Goal: Navigation & Orientation: Find specific page/section

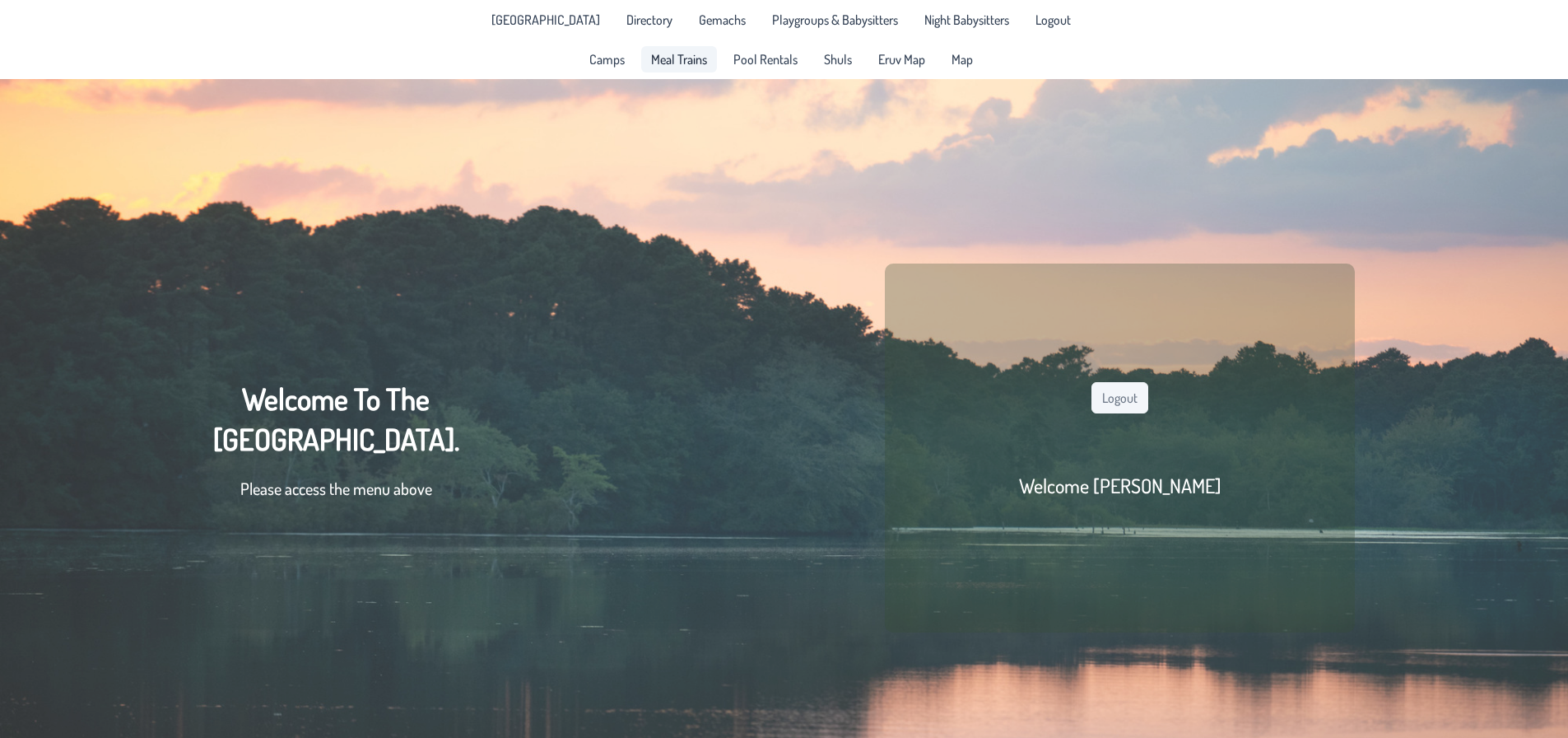
click at [666, 63] on span "Meal Trains" at bounding box center [679, 59] width 56 height 13
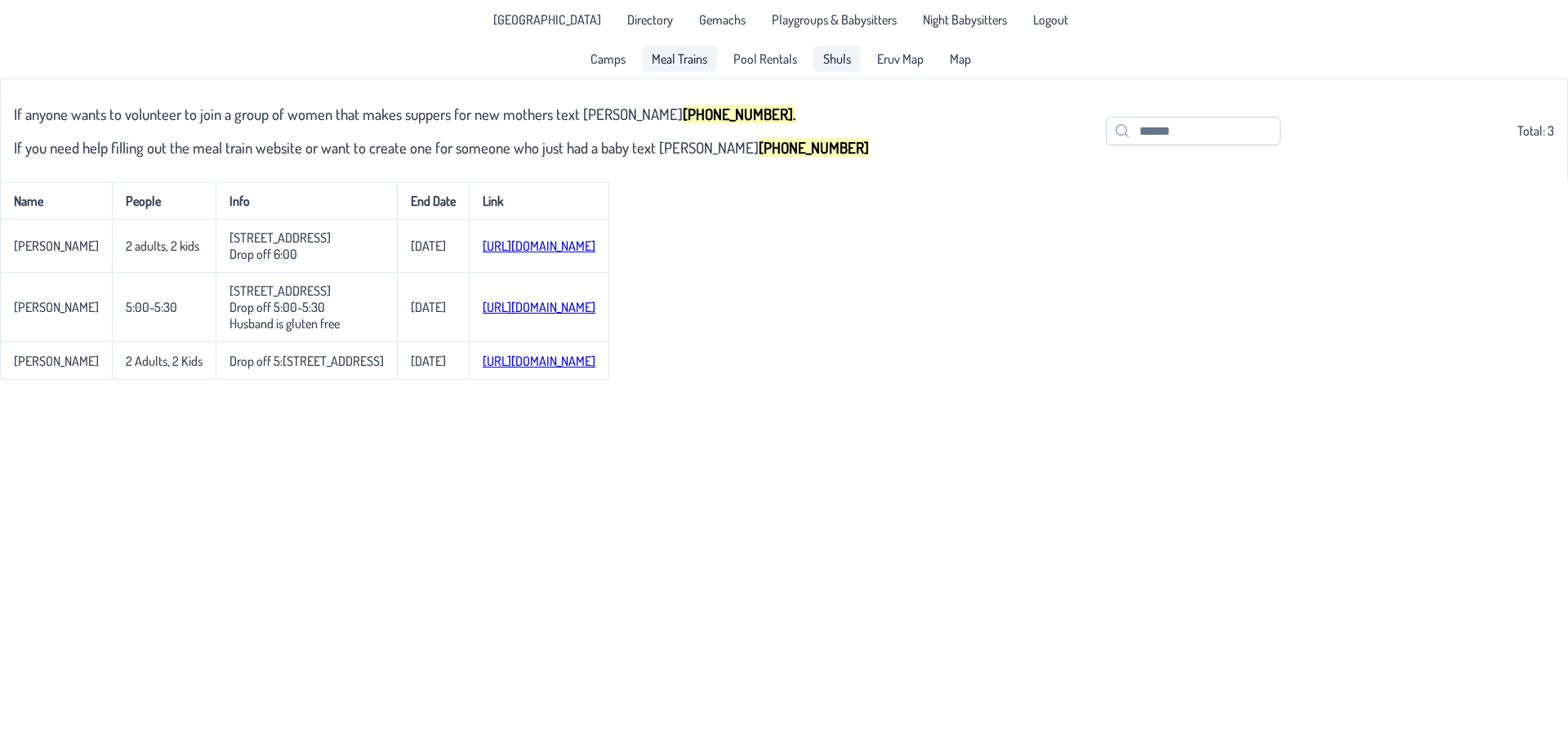
click at [823, 60] on span "Shuls" at bounding box center [837, 58] width 28 height 13
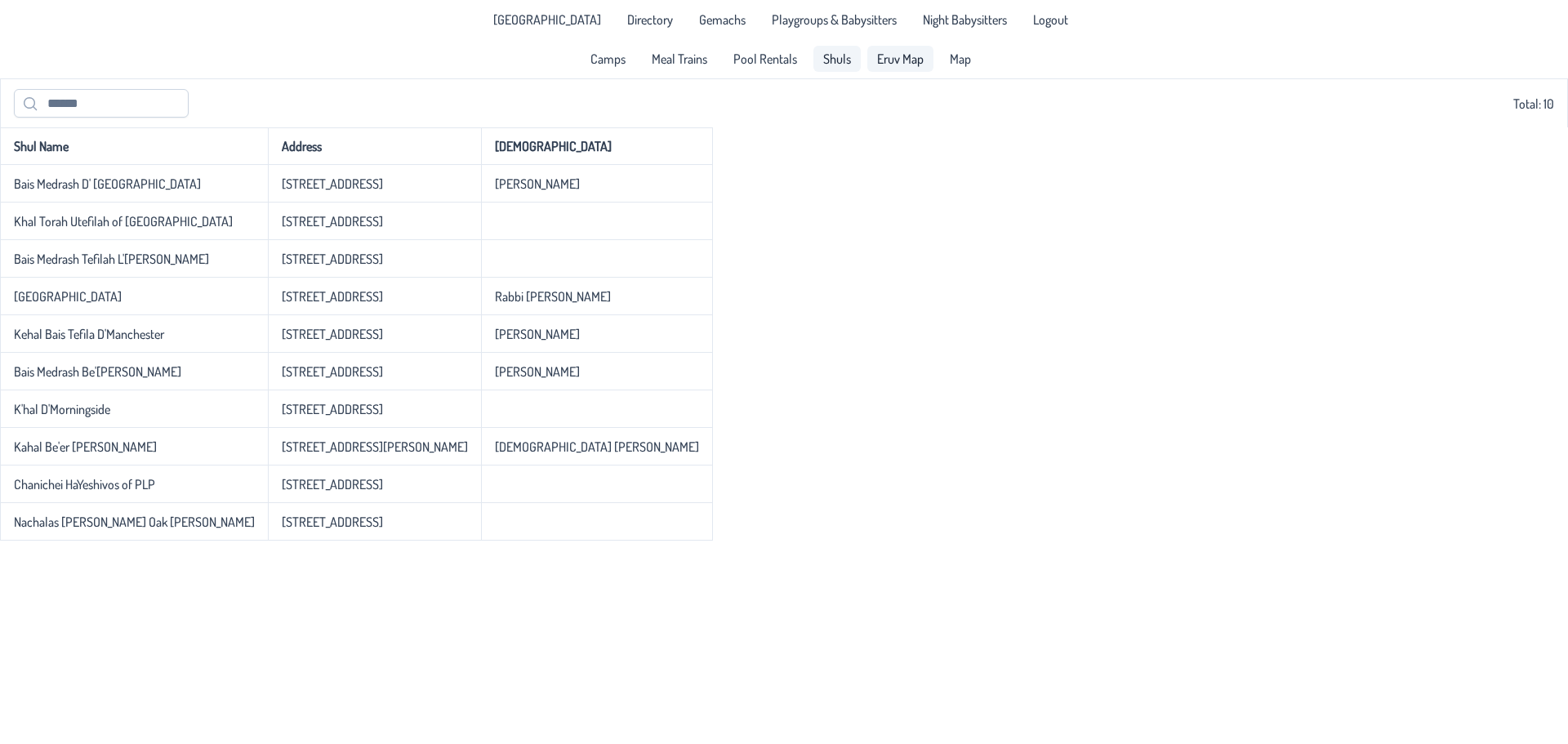
click at [903, 64] on span "Eruv Map" at bounding box center [900, 58] width 46 height 13
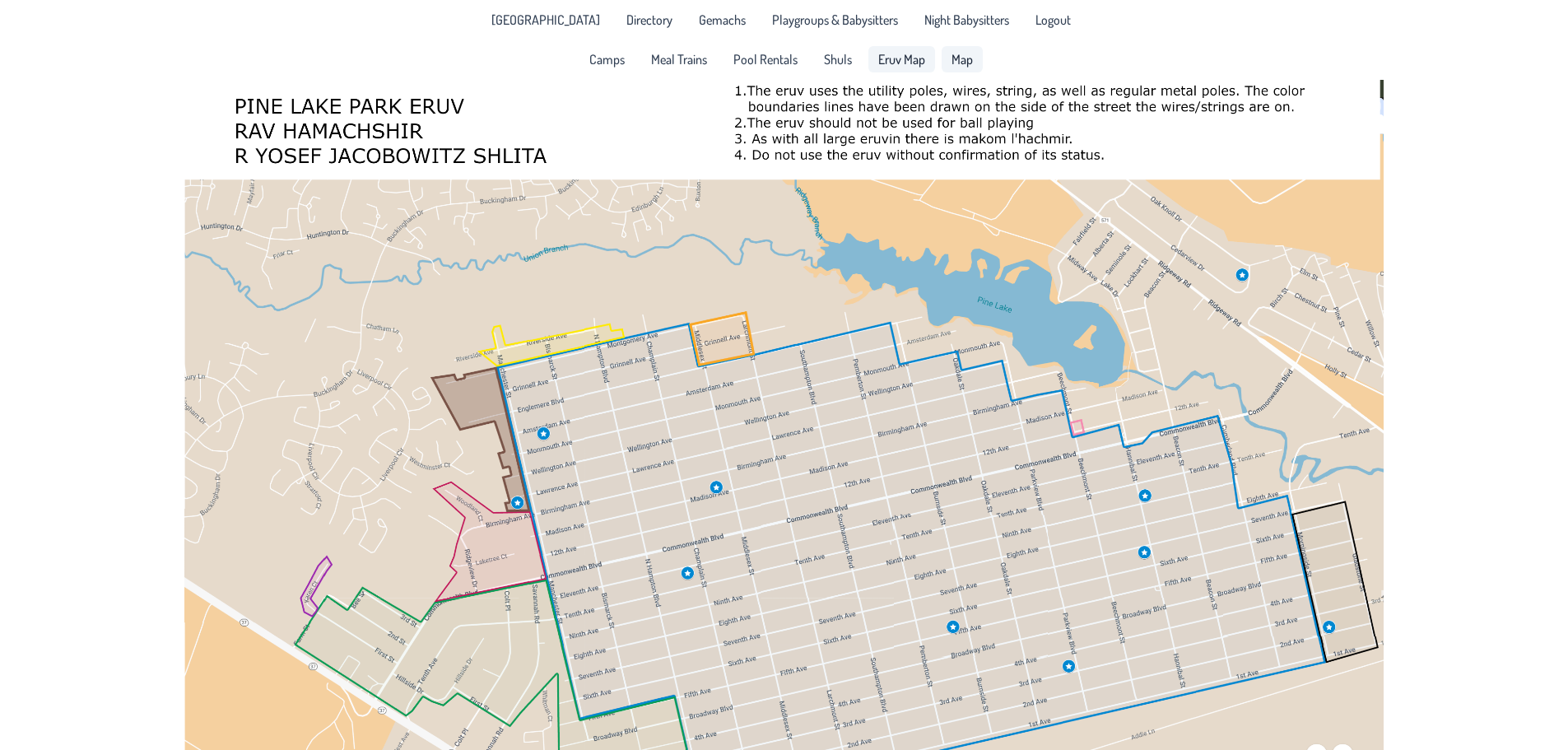
click at [963, 47] on link "Map" at bounding box center [961, 59] width 41 height 26
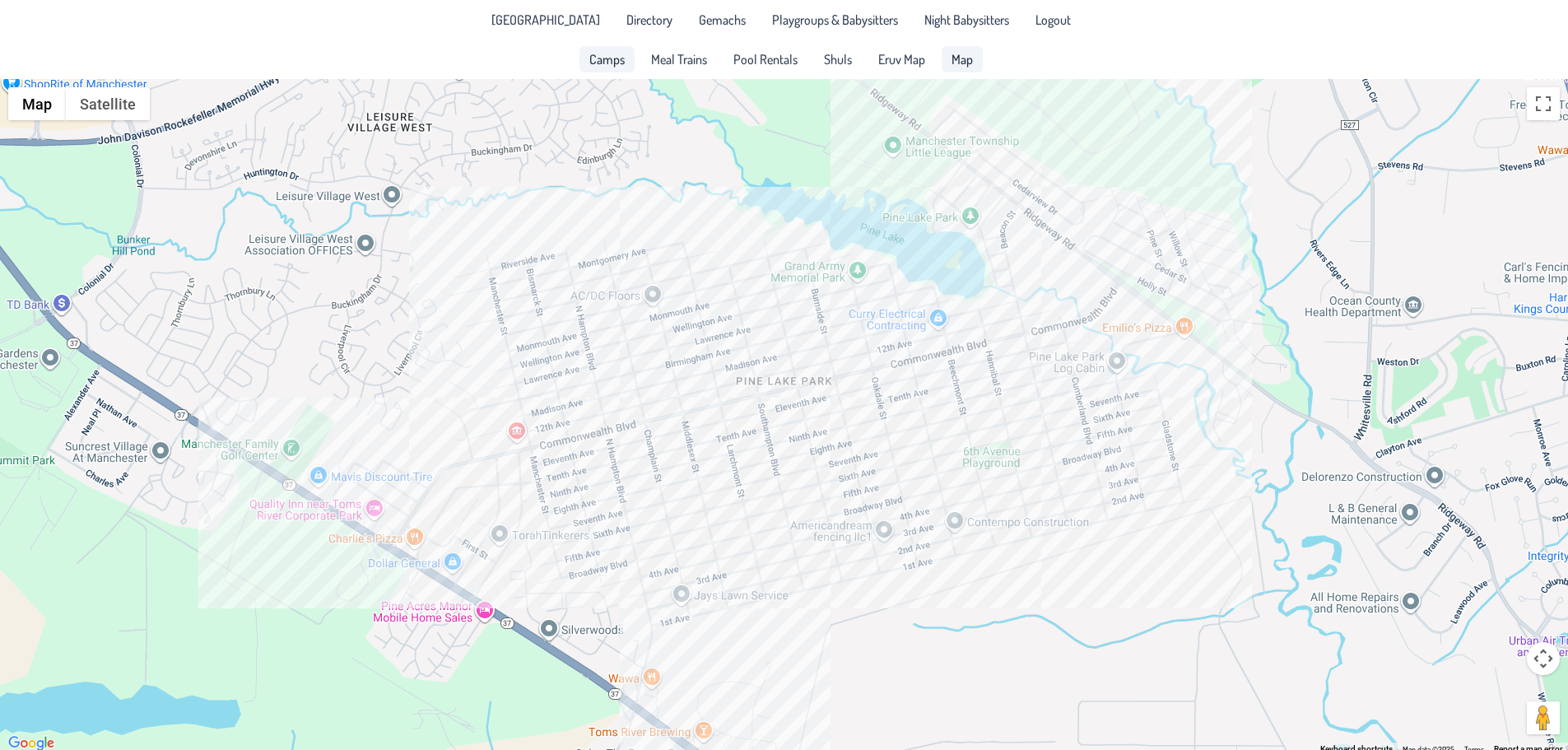
click at [600, 54] on span "Camps" at bounding box center [608, 59] width 36 height 13
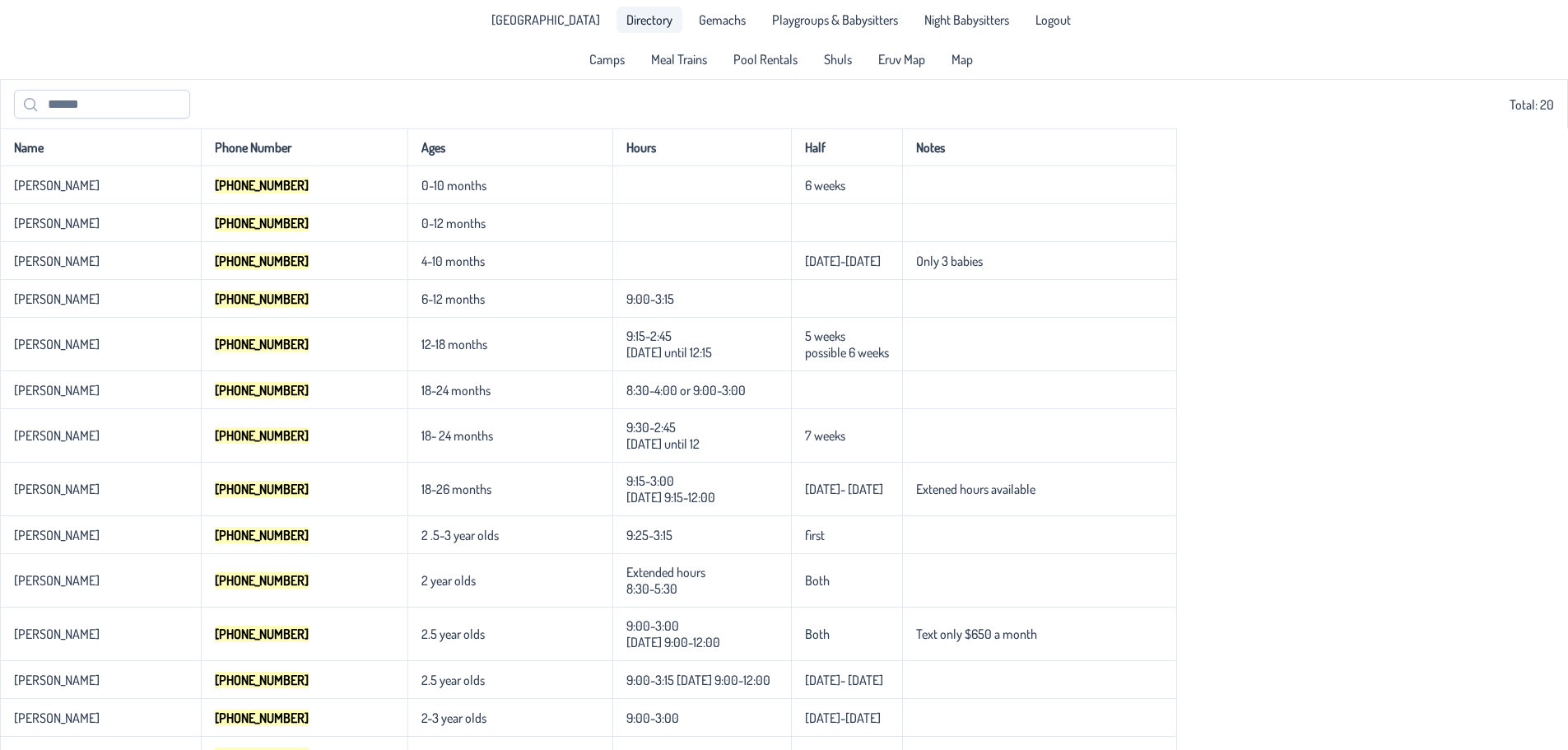
click at [616, 17] on link "Directory" at bounding box center [649, 20] width 66 height 26
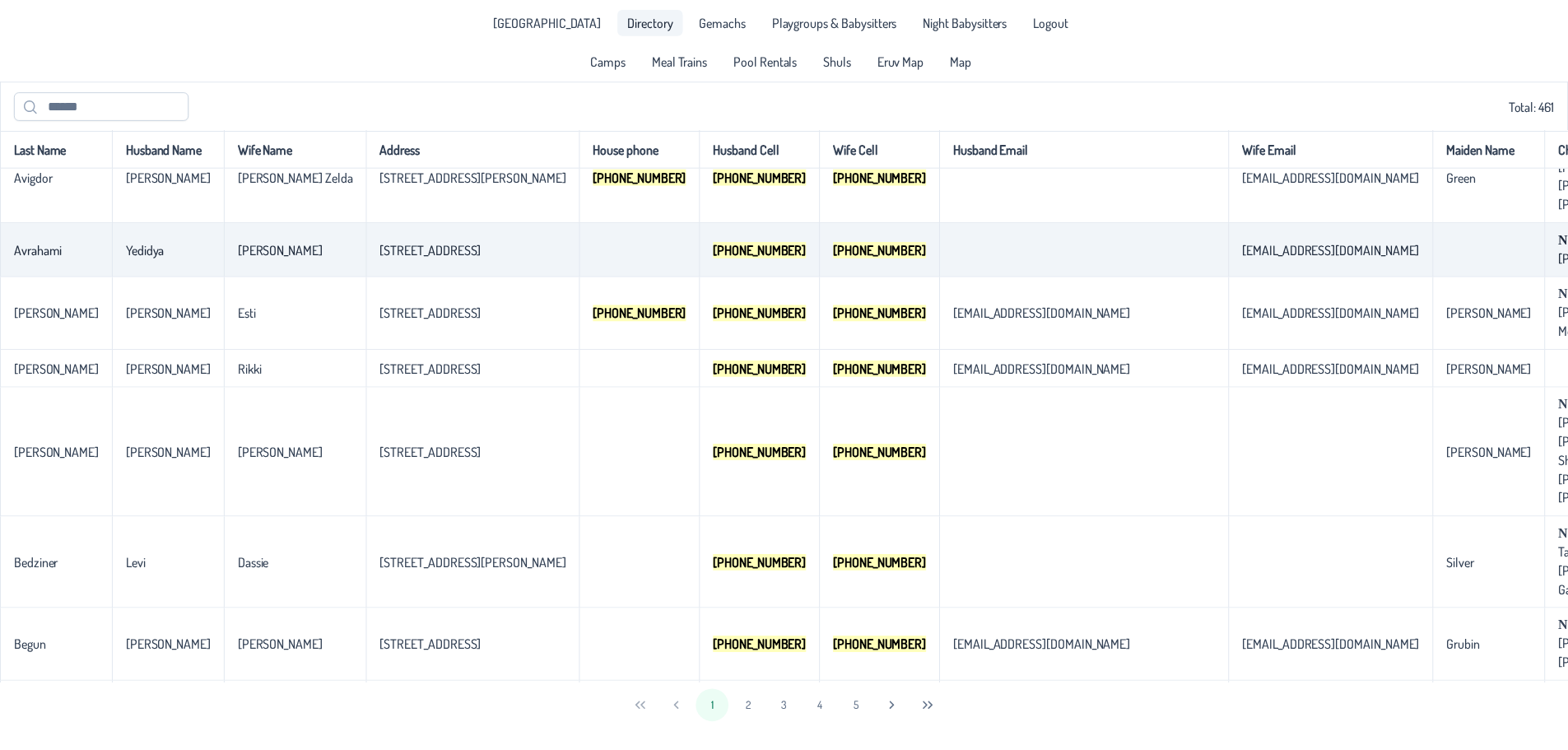
scroll to position [1586, 0]
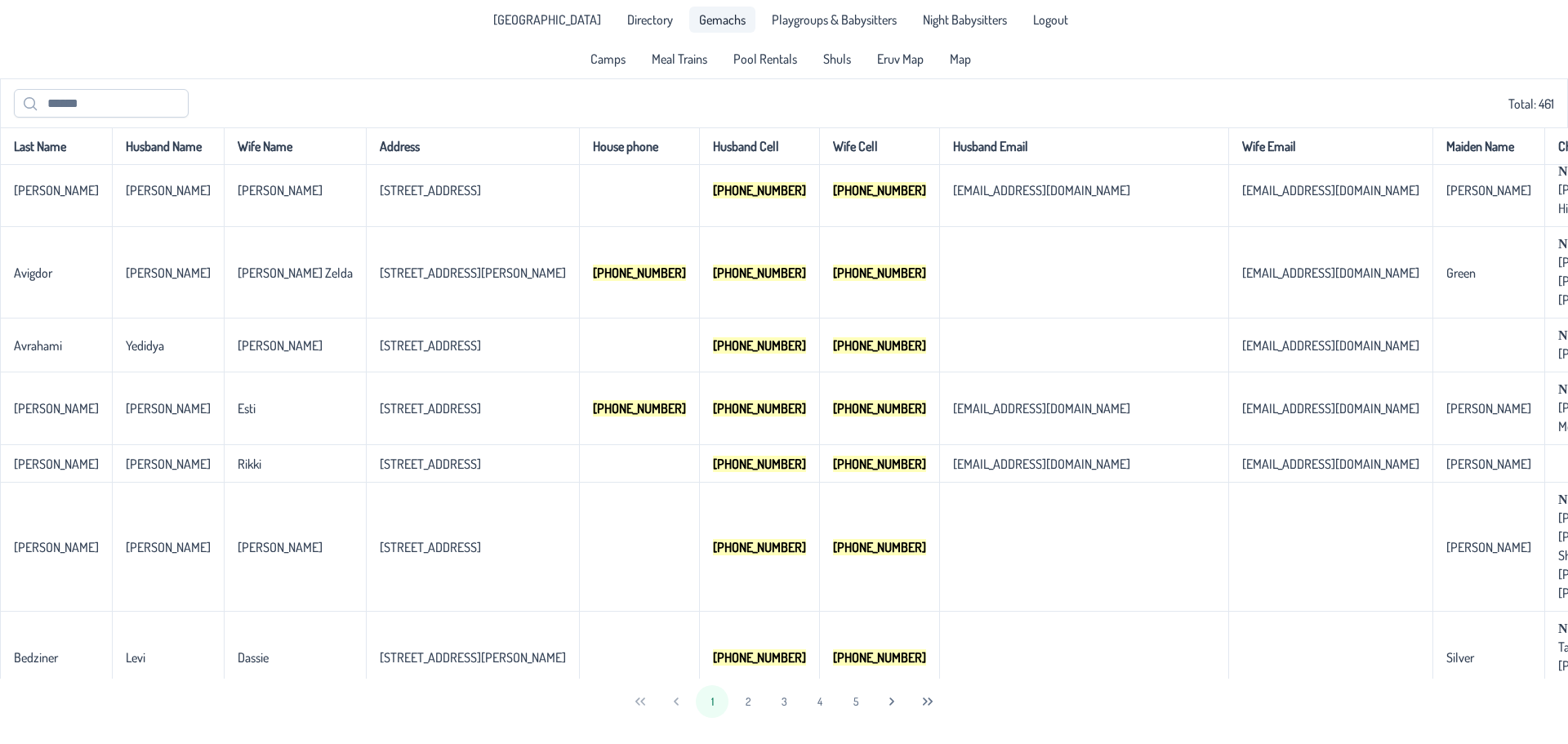
click at [700, 17] on span "Gemachs" at bounding box center [722, 19] width 46 height 13
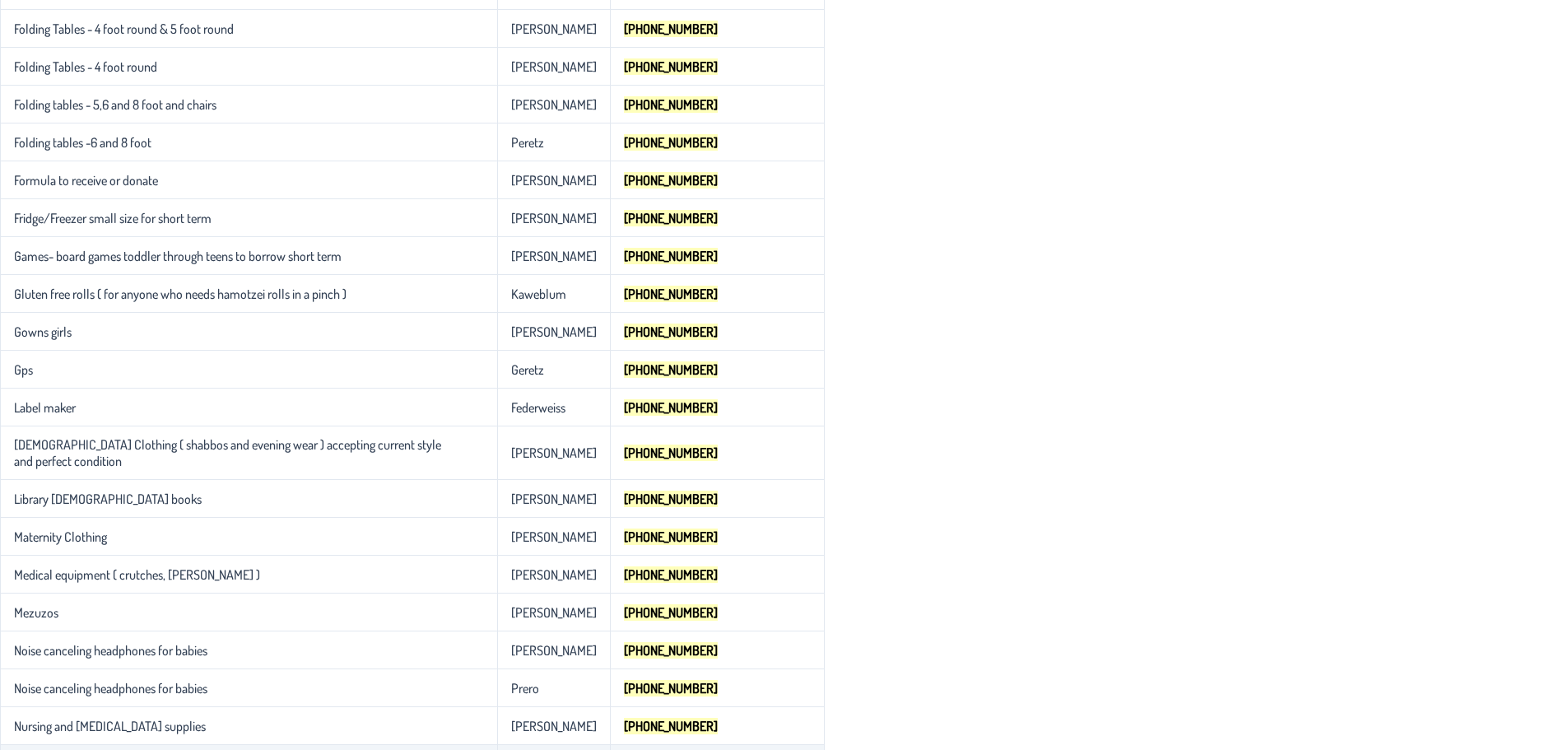
scroll to position [1030, 0]
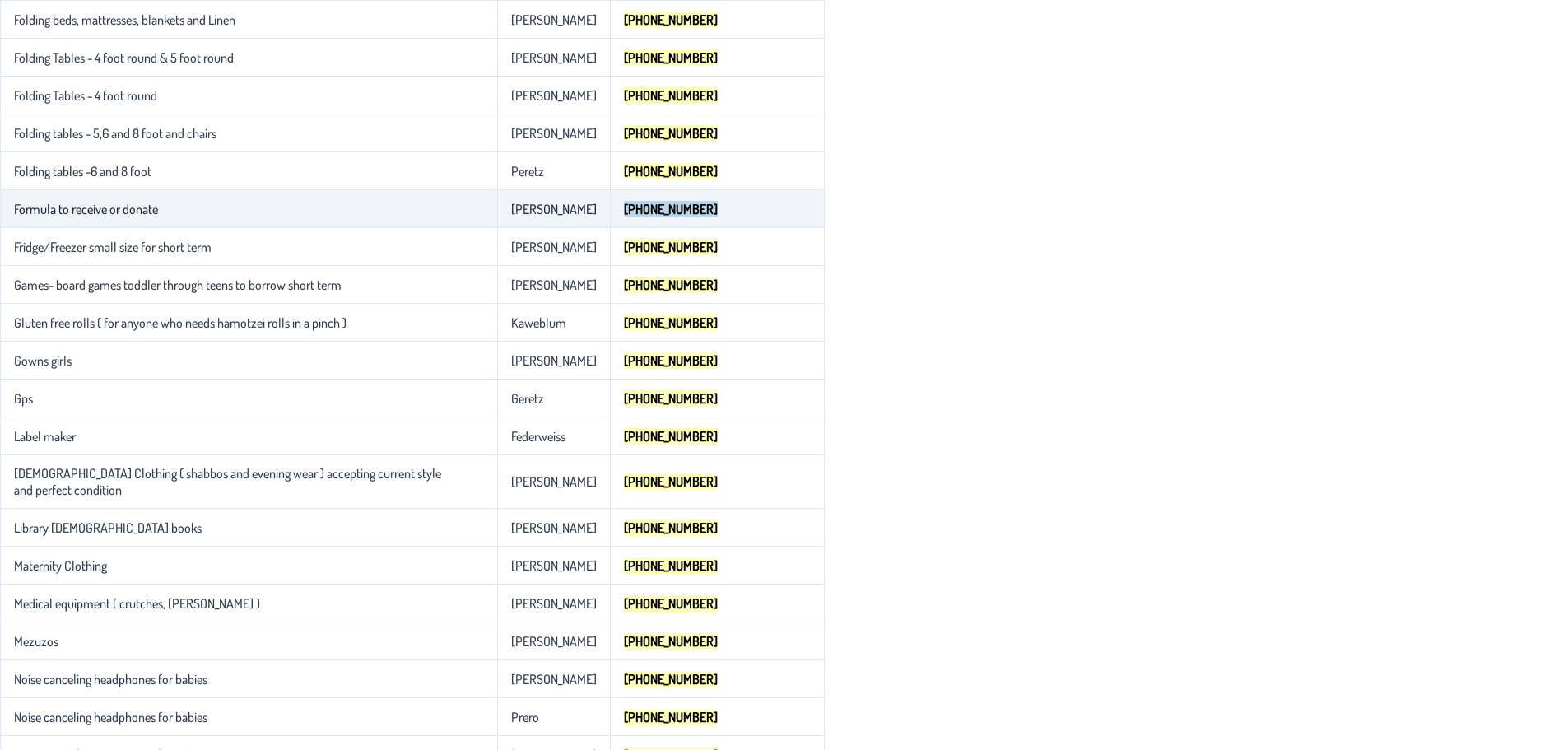
drag, startPoint x: 637, startPoint y: 209, endPoint x: 556, endPoint y: 215, distance: 81.2
click at [610, 213] on td "[PHONE_NUMBER]" at bounding box center [717, 209] width 215 height 38
copy mark "[PHONE_NUMBER]"
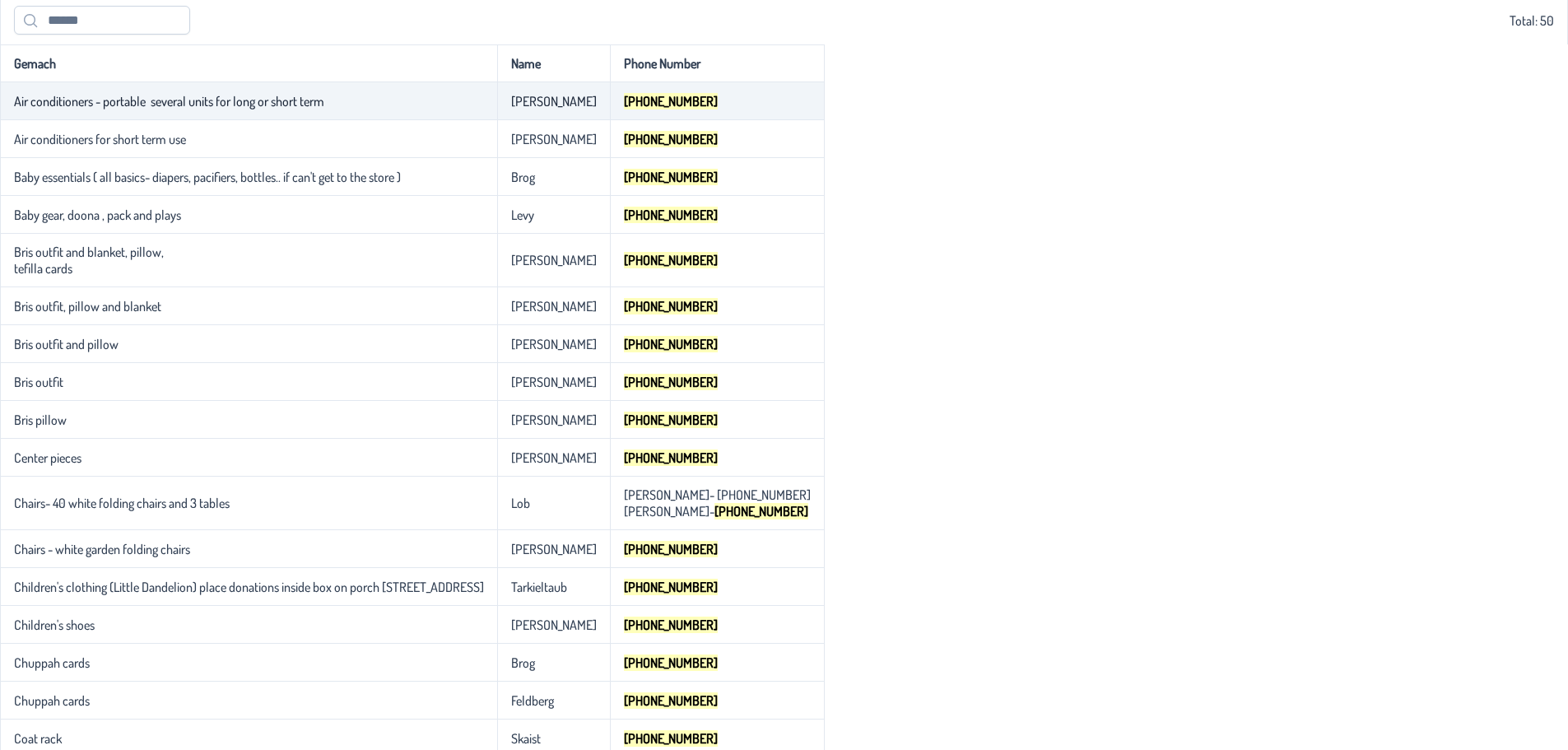
scroll to position [0, 0]
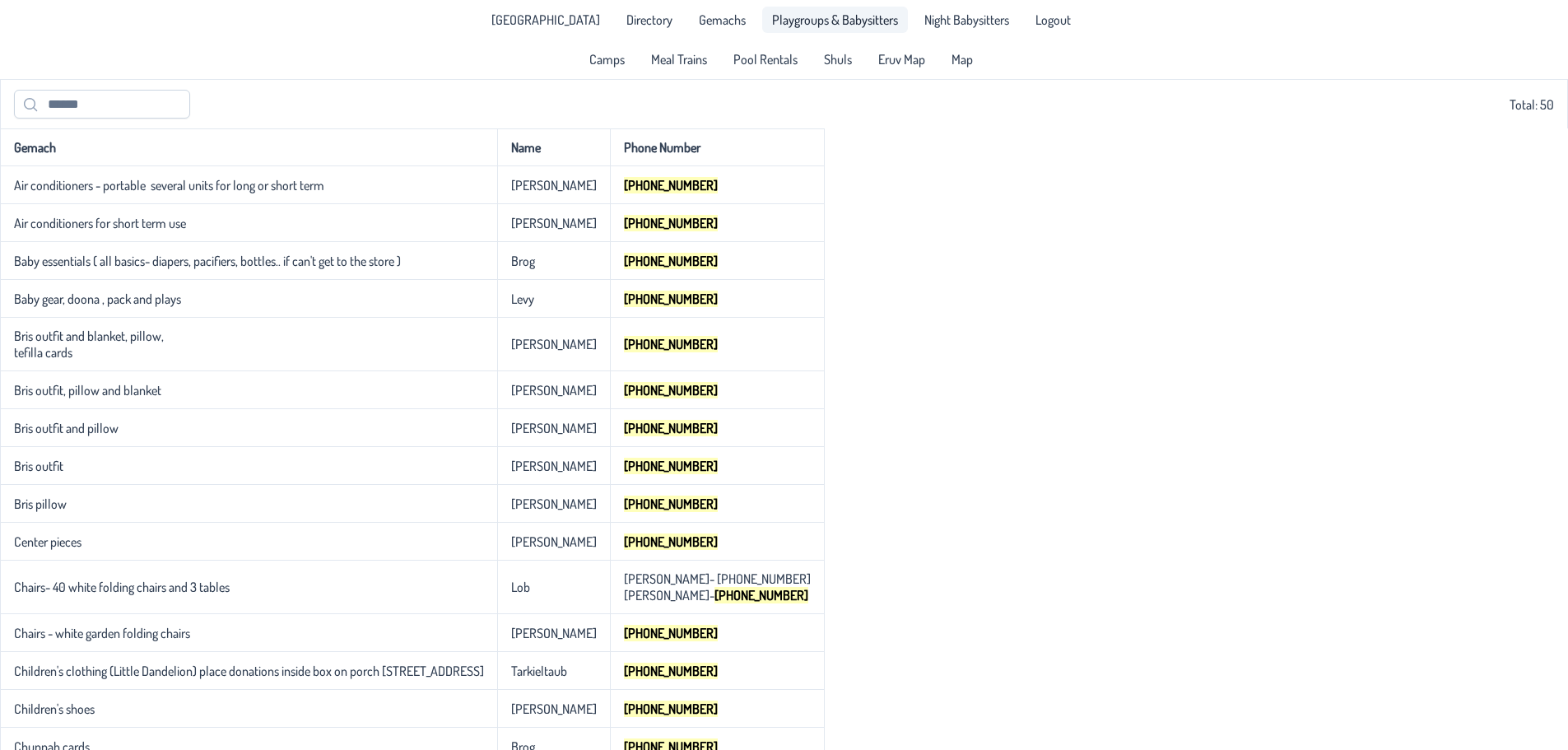
click at [816, 17] on span "Playgroups & Babysitters" at bounding box center [834, 19] width 126 height 13
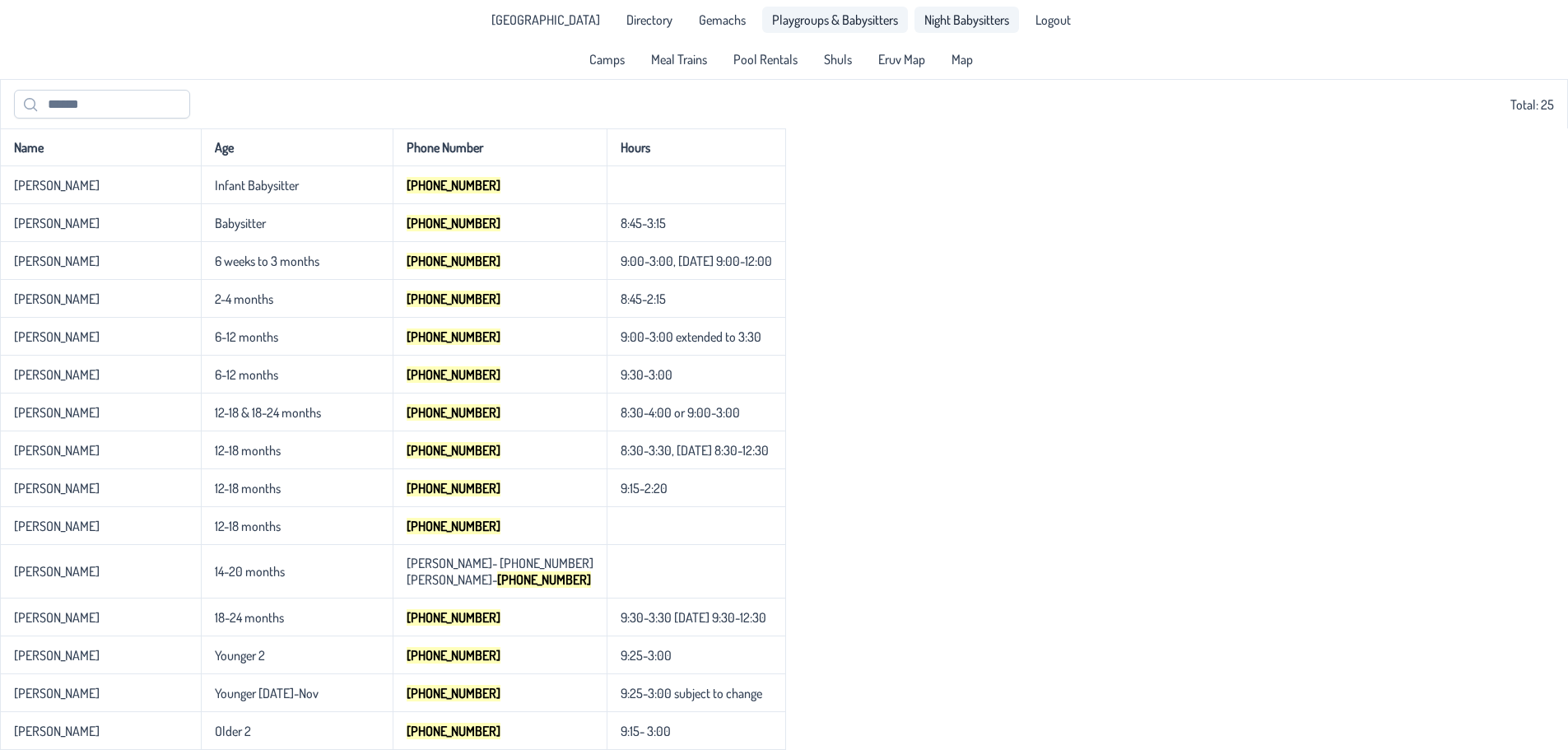
click at [957, 10] on link "Night Babysitters" at bounding box center [966, 20] width 104 height 26
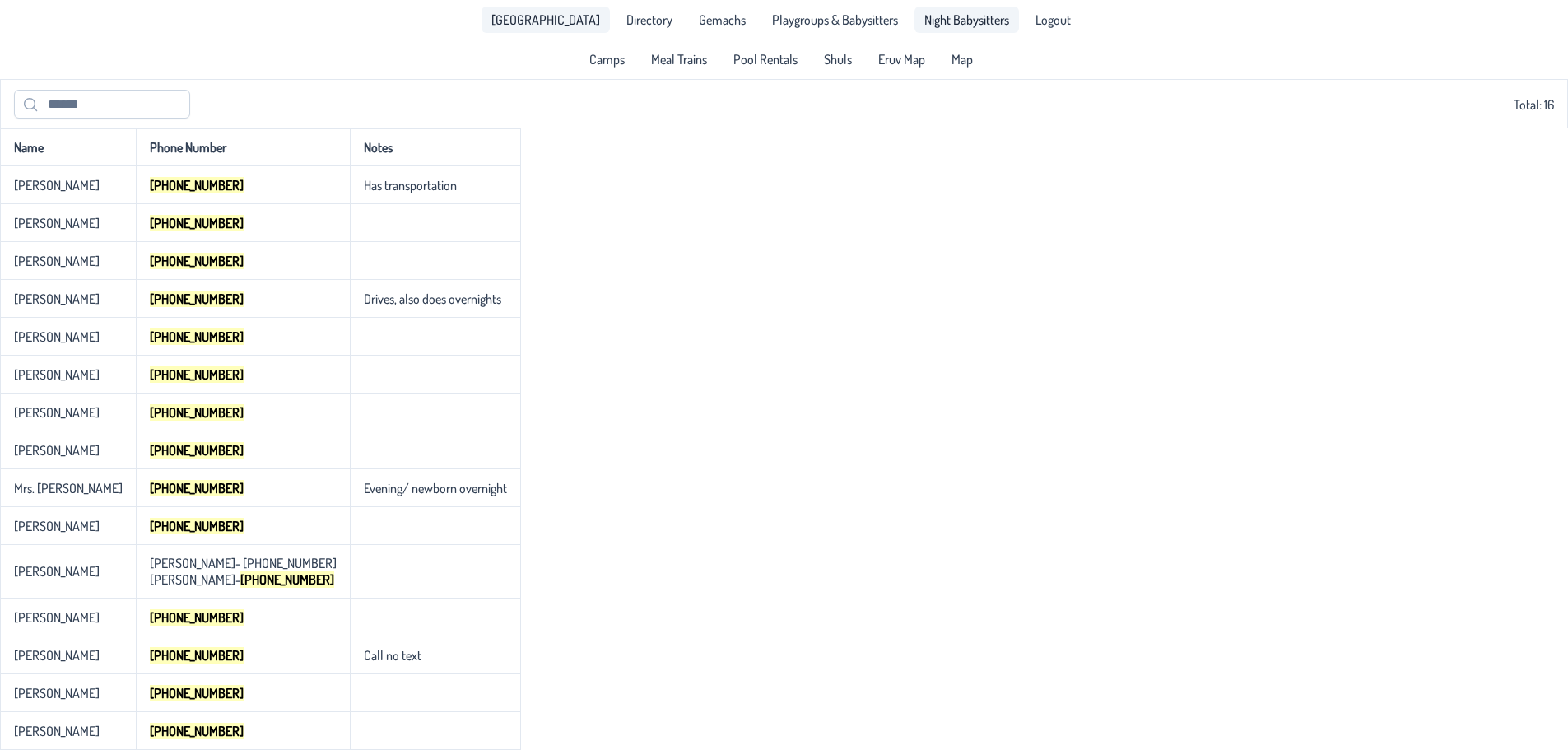
click at [558, 14] on span "[GEOGRAPHIC_DATA]" at bounding box center [545, 19] width 108 height 13
